Goal: Browse casually: Explore the website without a specific task or goal

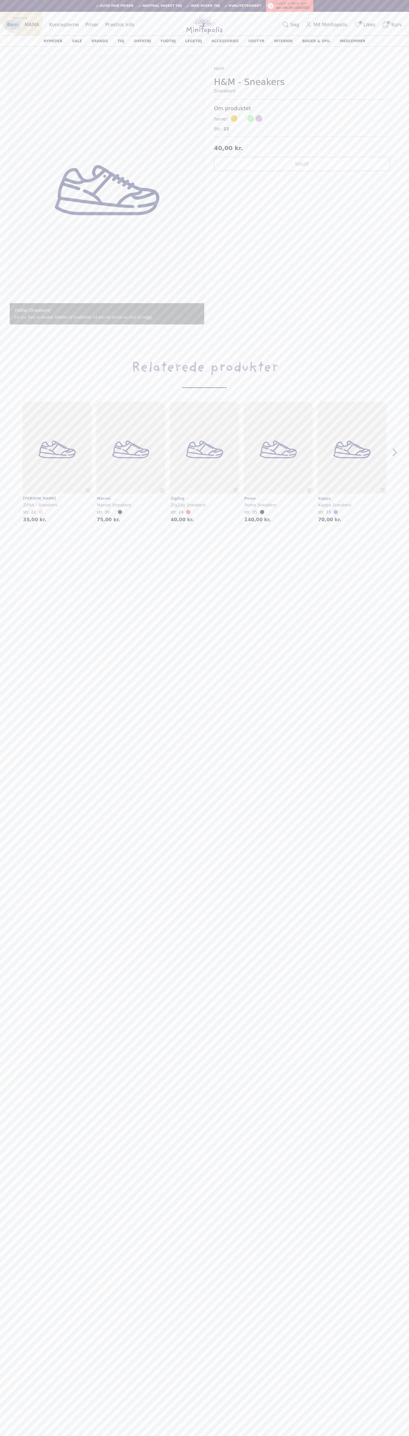
click at [285, 18] on div "Søg Mit Minitopolis 0 Likes 0 Kurv" at bounding box center [338, 24] width 132 height 19
click at [401, 301] on section "Fodtøj (Sneakers) For nu, hvis du ønsker billeder af produktet, så kan du skriv…" at bounding box center [204, 315] width 409 height 538
click at [399, 1435] on html "Indkøbskurv Søg efter varer Altid fair priser Neutral vasket tøj Ikke-ryger tøj…" at bounding box center [204, 829] width 409 height 1659
click at [22, 132] on img "1" at bounding box center [107, 190] width 194 height 268
click at [242, 119] on span at bounding box center [242, 118] width 7 height 7
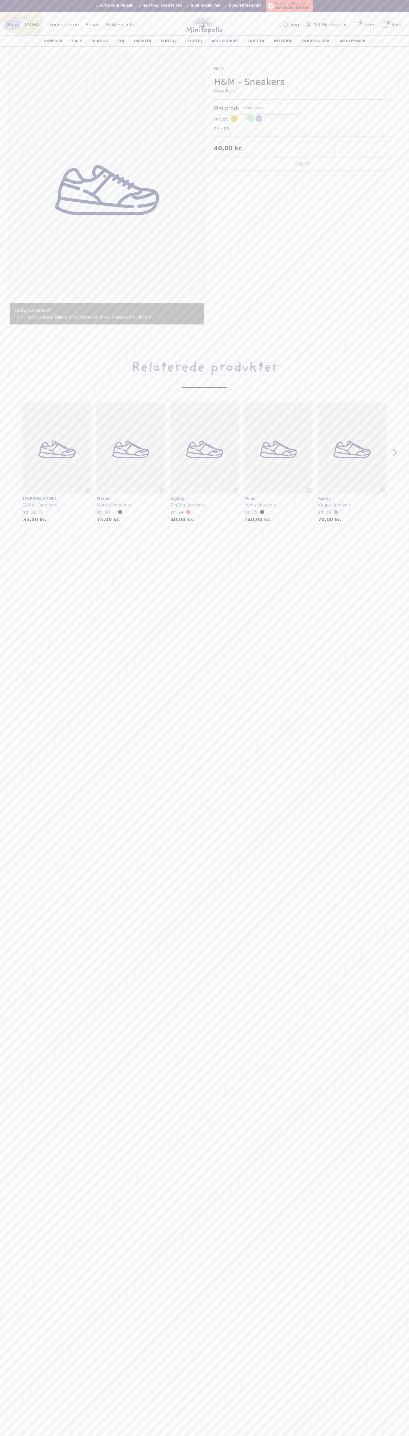
click at [218, 129] on span "Str.:" at bounding box center [218, 129] width 8 height 6
click at [204, 462] on img "2" at bounding box center [204, 449] width 69 height 95
click at [204, 462] on img "2" at bounding box center [204, 449] width 69 height 92
click at [175, 25] on div at bounding box center [205, 24] width 132 height 19
click at [391, 266] on div "H&M H&M - Sneakers Sneakers Om produktet Farver: Farve: Gul Farve: [PERSON_NAME…" at bounding box center [301, 190] width 195 height 269
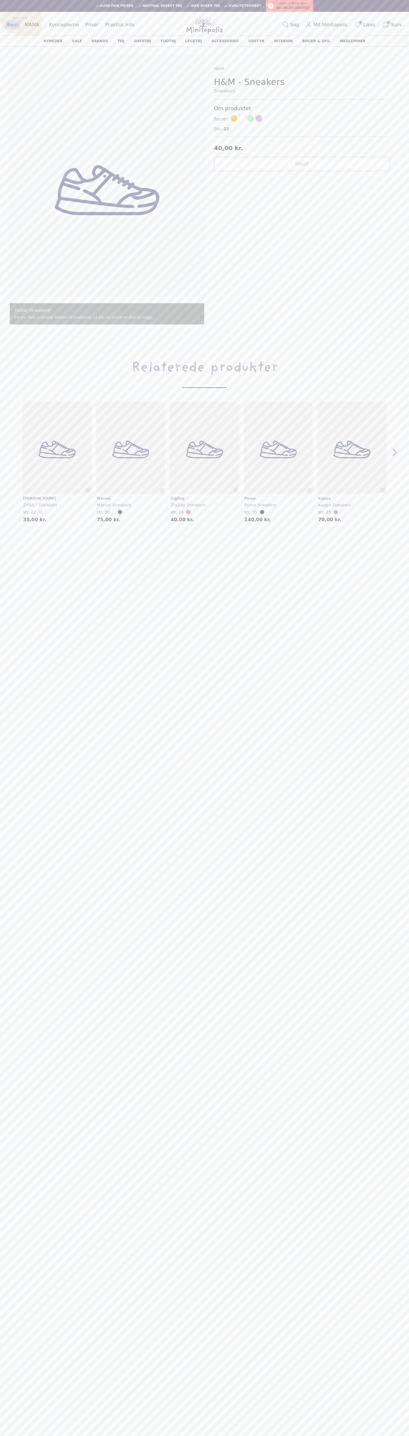
click at [331, 1435] on html "Indkøbskurv Søg efter varer Altid fair priser Neutral vasket tøj Ikke-ryger tøj…" at bounding box center [204, 829] width 409 height 1659
click at [10, 654] on main "Indkøbskurv Søg efter varer Altid fair priser Neutral vasket tøj Ikke-ryger tøj…" at bounding box center [204, 718] width 409 height 1436
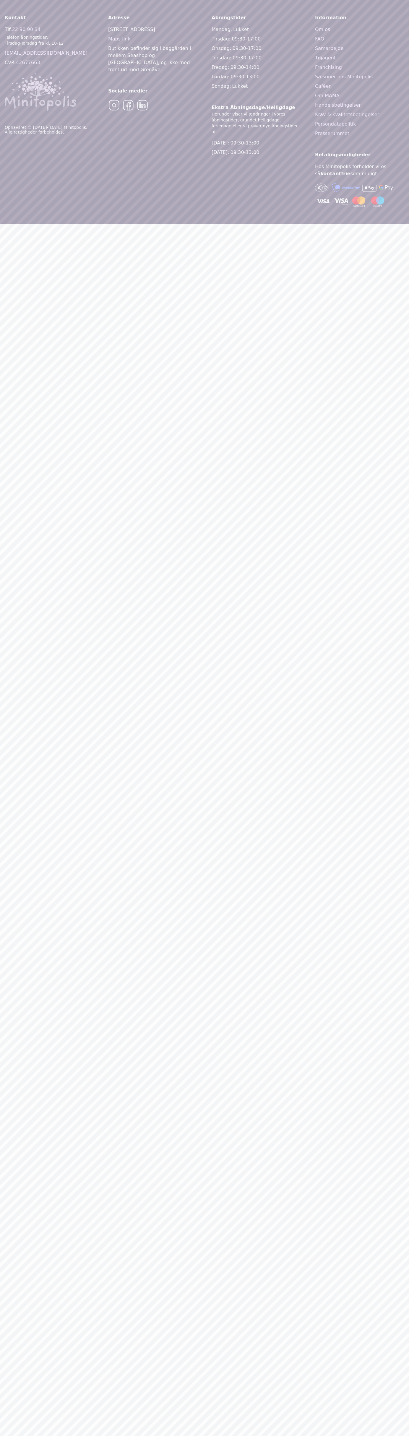
click at [256, 48] on div "Onsdag: 09:30-17:00" at bounding box center [255, 48] width 89 height 7
click at [359, 86] on link "Caféen" at bounding box center [359, 86] width 89 height 7
click at [114, 99] on img at bounding box center [114, 105] width 12 height 12
click at [256, 139] on div "09:30-13:00" at bounding box center [244, 142] width 29 height 7
